Goal: Information Seeking & Learning: Understand process/instructions

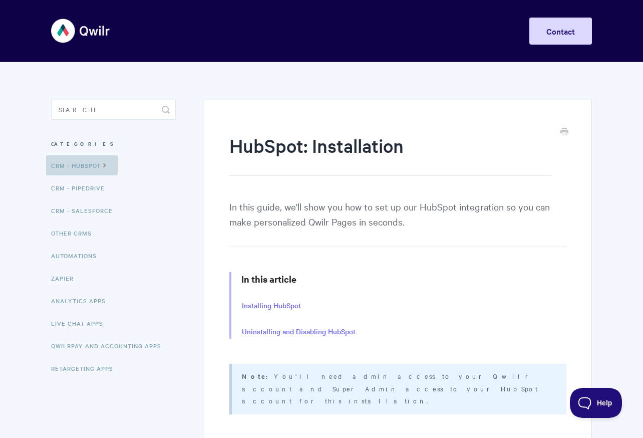
click at [107, 169] on link "CRM - HubSpot" at bounding box center [82, 165] width 72 height 20
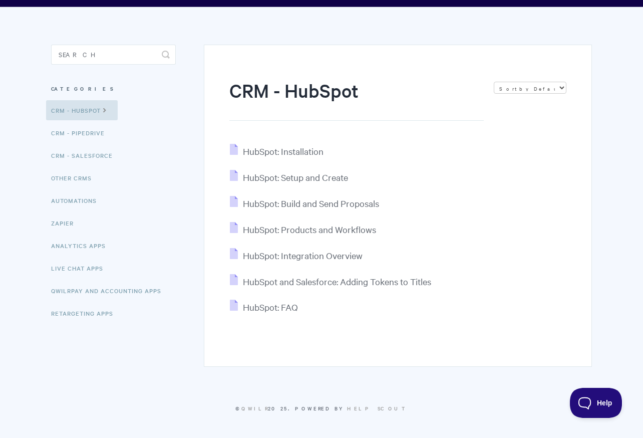
scroll to position [55, 0]
click at [285, 151] on span "HubSpot: Installation" at bounding box center [283, 151] width 81 height 12
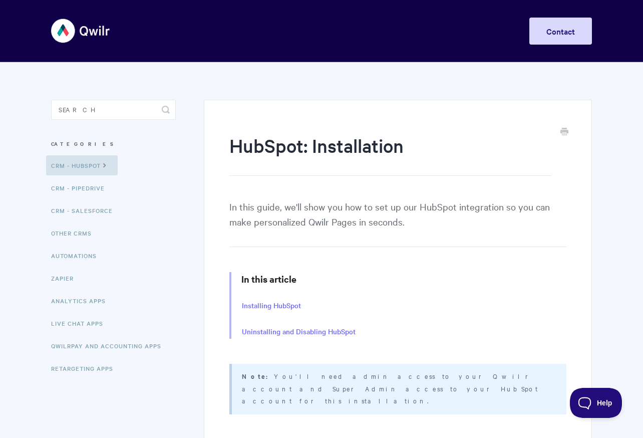
click at [72, 33] on img at bounding box center [81, 31] width 60 height 38
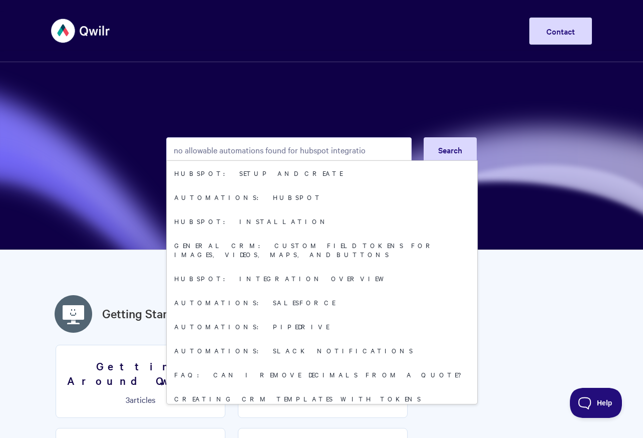
type input "no allowable automations found for hubspot integration"
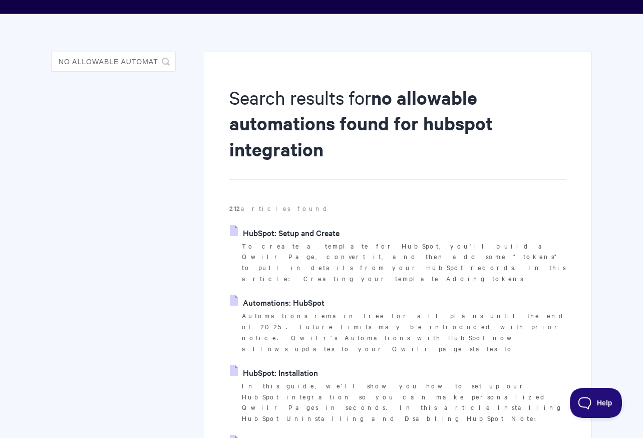
scroll to position [48, 0]
click at [301, 435] on link "HubSpot: Integration Overview" at bounding box center [291, 442] width 123 height 15
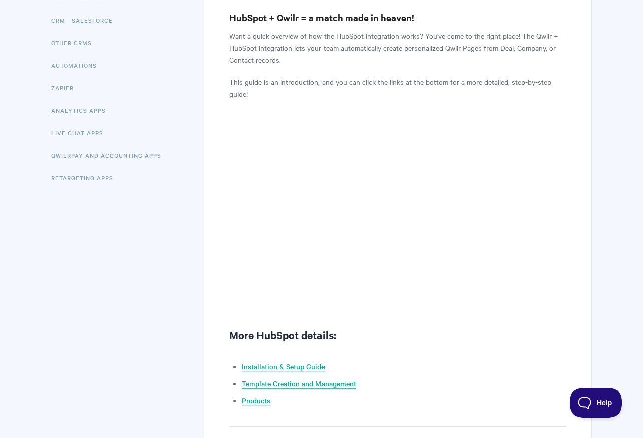
click at [304, 386] on link "Template Creation and Management" at bounding box center [299, 383] width 114 height 11
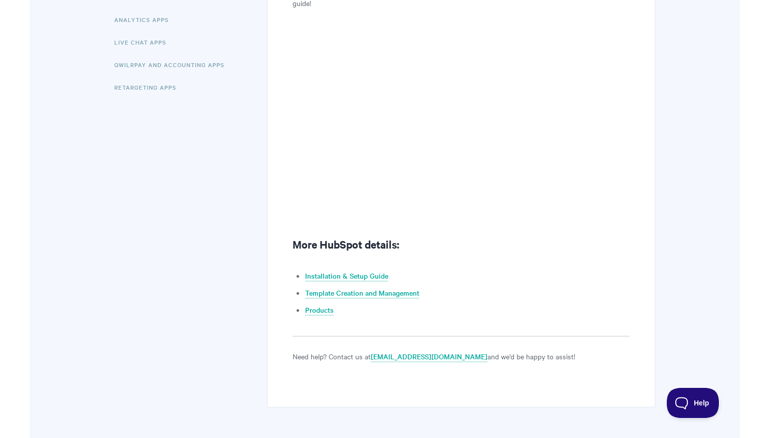
scroll to position [246, 0]
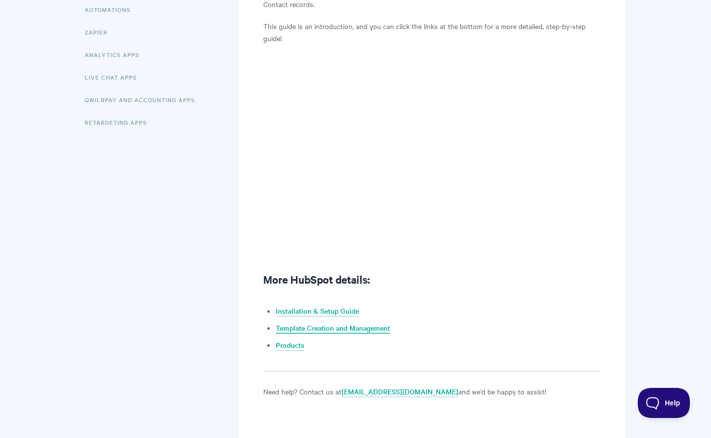
click at [332, 329] on link "Template Creation and Management" at bounding box center [333, 328] width 114 height 11
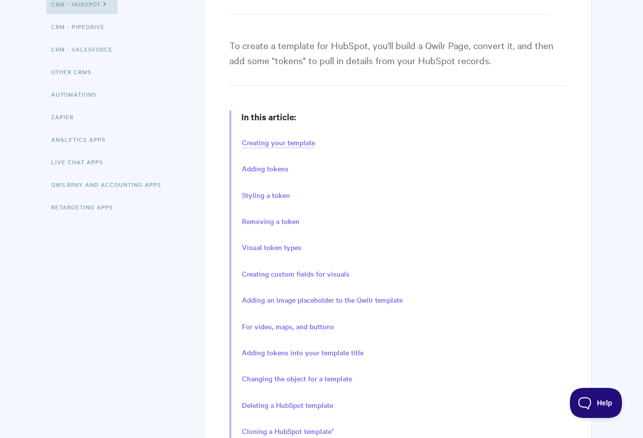
click at [290, 142] on link "Creating your template" at bounding box center [278, 142] width 73 height 11
